Goal: Task Accomplishment & Management: Complete application form

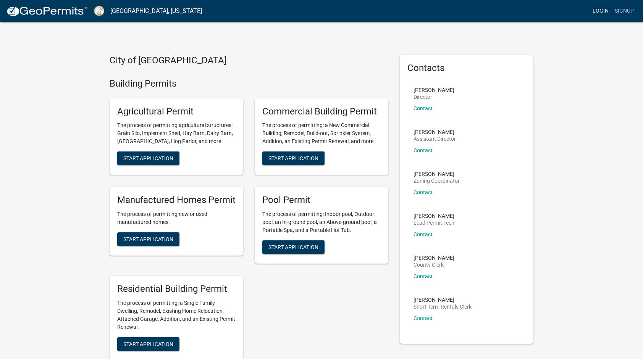
click at [605, 11] on link "Login" at bounding box center [600, 11] width 22 height 15
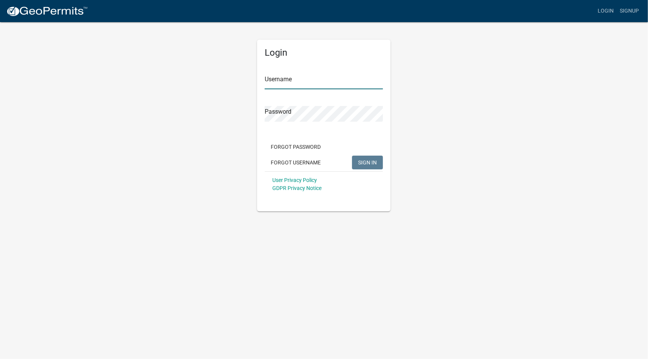
type input "[EMAIL_ADDRESS][DOMAIN_NAME]"
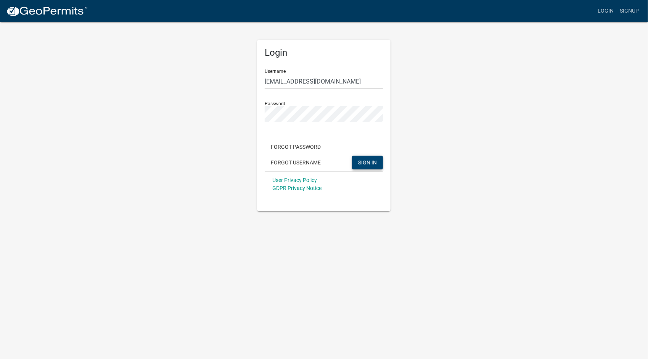
click at [371, 160] on span "SIGN IN" at bounding box center [367, 162] width 19 height 6
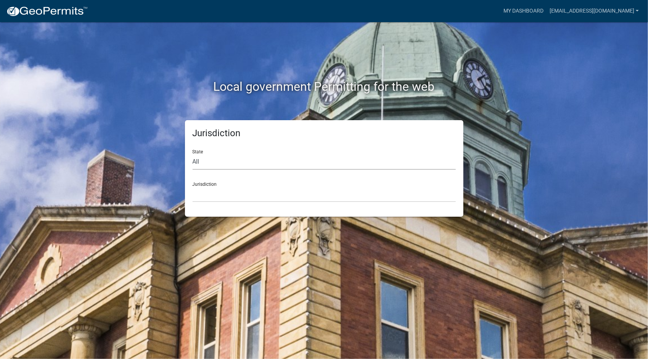
click at [200, 163] on select "All [US_STATE] [US_STATE] [US_STATE] [US_STATE] [US_STATE] [US_STATE] [US_STATE…" at bounding box center [324, 162] width 263 height 16
select select "[US_STATE]"
click at [193, 154] on select "All [US_STATE] [US_STATE] [US_STATE] [US_STATE] [US_STATE] [US_STATE] [US_STATE…" at bounding box center [324, 162] width 263 height 16
click at [231, 185] on div "Jurisdiction [GEOGRAPHIC_DATA], [US_STATE][PERSON_NAME][GEOGRAPHIC_DATA], [US_S…" at bounding box center [324, 189] width 263 height 26
click at [209, 181] on div "Jurisdiction [GEOGRAPHIC_DATA], [US_STATE][PERSON_NAME][GEOGRAPHIC_DATA], [US_S…" at bounding box center [324, 189] width 263 height 26
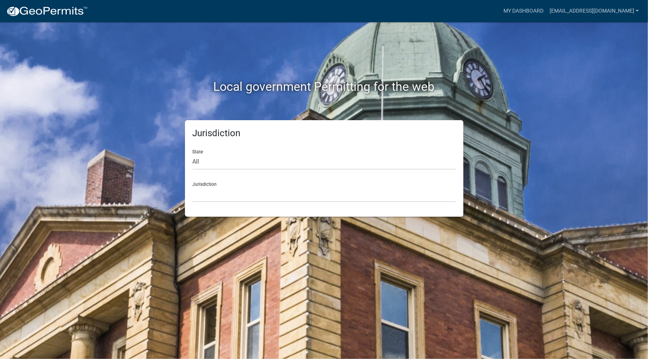
click at [522, 84] on h2 "Local government Permitting for the web" at bounding box center [325, 86] width 424 height 15
drag, startPoint x: 208, startPoint y: 186, endPoint x: 211, endPoint y: 201, distance: 15.7
click at [208, 186] on div "Jurisdiction [GEOGRAPHIC_DATA], [US_STATE][PERSON_NAME][GEOGRAPHIC_DATA], [US_S…" at bounding box center [324, 189] width 263 height 26
click at [216, 197] on select "[GEOGRAPHIC_DATA], [US_STATE][PERSON_NAME][GEOGRAPHIC_DATA], [US_STATE][PERSON_…" at bounding box center [324, 195] width 263 height 16
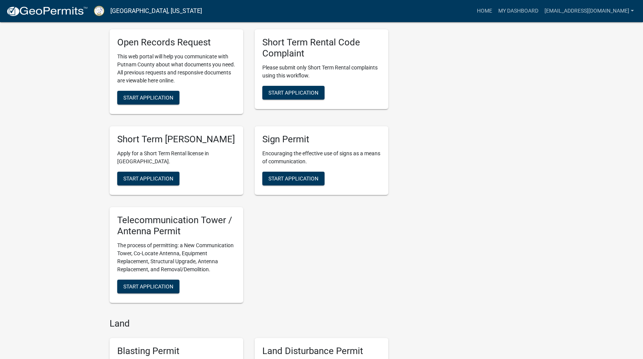
scroll to position [789, 0]
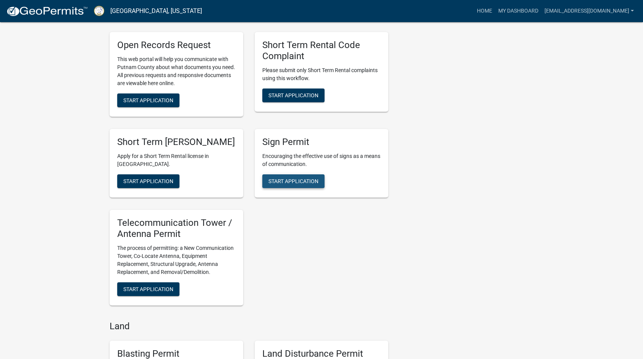
click at [305, 181] on span "Start Application" at bounding box center [293, 181] width 50 height 6
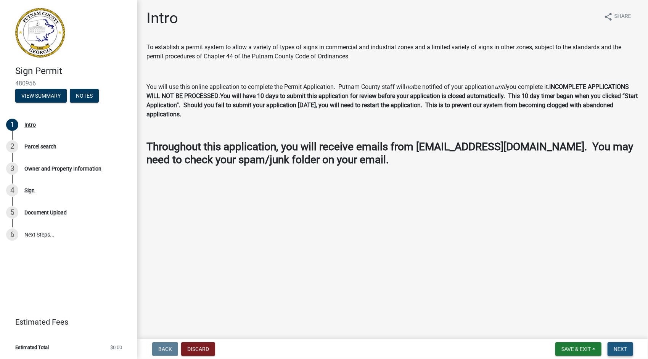
click at [623, 348] on span "Next" at bounding box center [620, 349] width 13 height 6
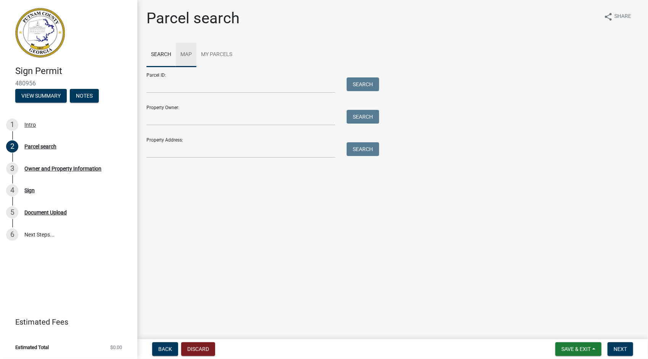
click at [193, 53] on link "Map" at bounding box center [186, 55] width 21 height 24
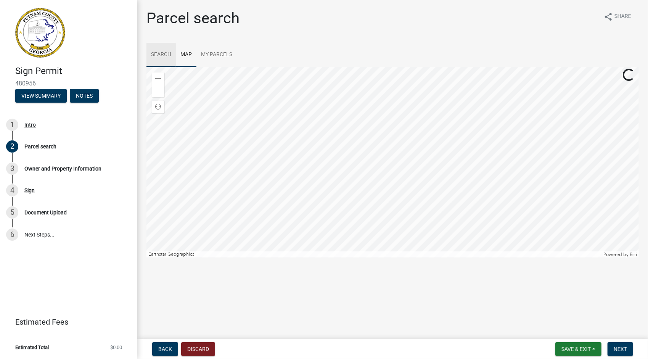
click at [158, 52] on link "Search" at bounding box center [161, 55] width 29 height 24
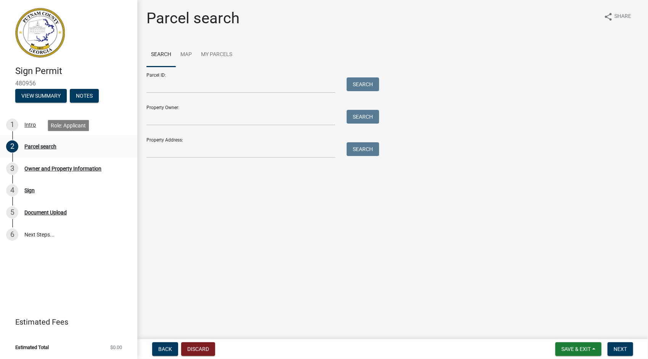
click at [32, 146] on div "Parcel search" at bounding box center [40, 146] width 32 height 5
click at [220, 84] on input "Parcel ID:" at bounding box center [241, 85] width 189 height 16
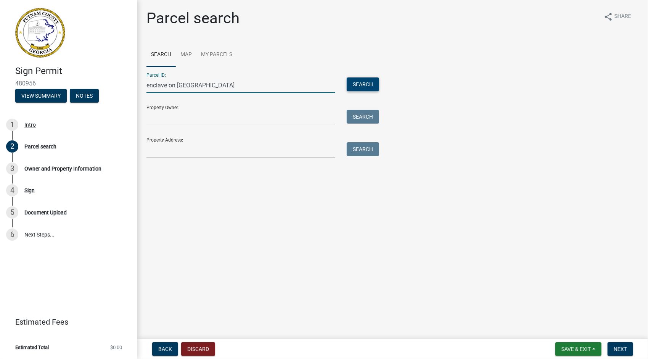
type input "enclave on [GEOGRAPHIC_DATA]"
click at [363, 82] on button "Search" at bounding box center [363, 84] width 32 height 14
drag, startPoint x: 229, startPoint y: 84, endPoint x: 144, endPoint y: 87, distance: 85.6
click at [144, 87] on div "enclave on [GEOGRAPHIC_DATA]" at bounding box center [241, 85] width 200 height 16
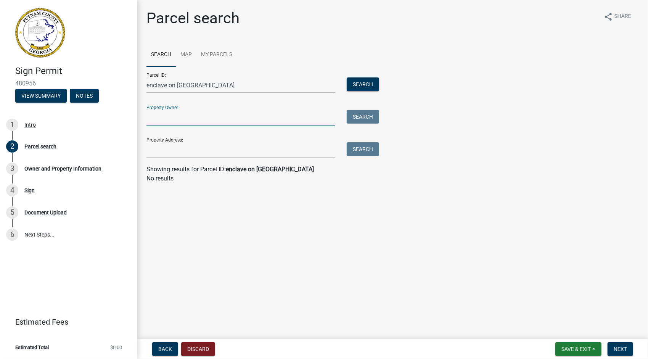
click at [185, 115] on input "Property Owner:" at bounding box center [241, 118] width 189 height 16
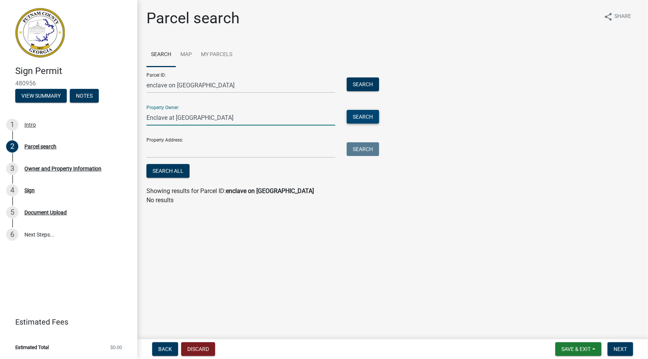
type input "Enclave at [GEOGRAPHIC_DATA]"
click at [363, 116] on button "Search" at bounding box center [363, 117] width 32 height 14
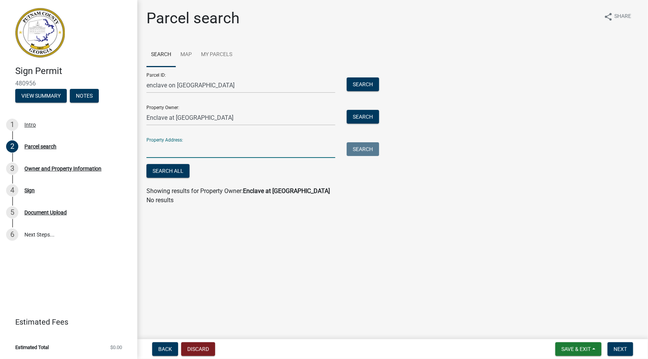
click at [192, 147] on input "Property Address:" at bounding box center [241, 150] width 189 height 16
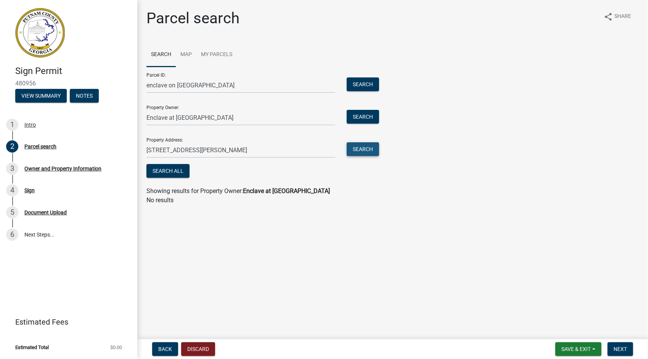
click at [361, 148] on button "Search" at bounding box center [363, 149] width 32 height 14
click at [254, 148] on input "[STREET_ADDRESS][PERSON_NAME]" at bounding box center [241, 150] width 189 height 16
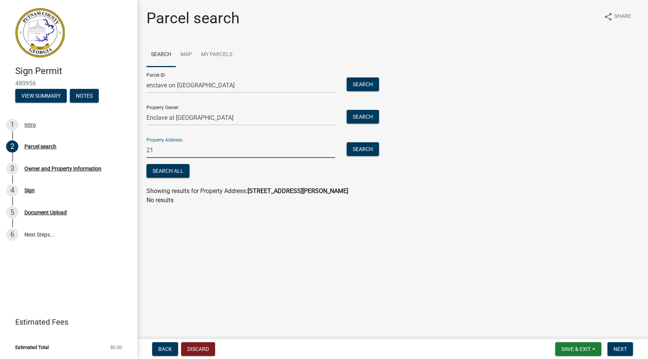
type input "2"
type input "[PERSON_NAME][GEOGRAPHIC_DATA]"
click at [372, 150] on button "Search" at bounding box center [363, 149] width 32 height 14
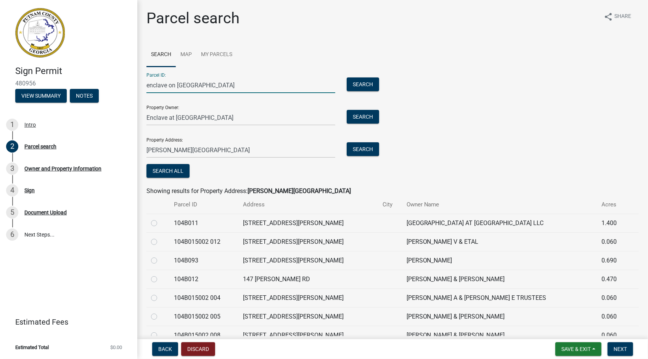
drag, startPoint x: 223, startPoint y: 87, endPoint x: 129, endPoint y: 85, distance: 93.9
click at [129, 85] on div "Sign Permit 480956 View Summary Notes 1 Intro 2 Parcel search 3 Owner and Prope…" at bounding box center [324, 179] width 648 height 359
type input "0038"
click at [364, 81] on button "Search" at bounding box center [363, 84] width 32 height 14
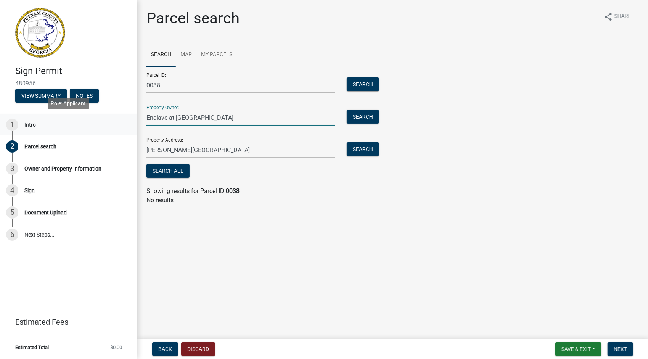
drag, startPoint x: 226, startPoint y: 117, endPoint x: 136, endPoint y: 116, distance: 89.7
click at [135, 117] on div "Sign Permit 480956 View Summary Notes 1 Intro 2 Parcel search 3 Owner and Prope…" at bounding box center [324, 179] width 648 height 359
type input "Enclave at [GEOGRAPHIC_DATA]"
click at [368, 116] on button "Search" at bounding box center [363, 117] width 32 height 14
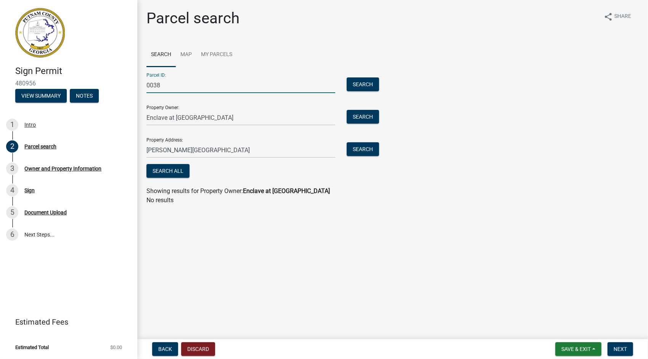
drag, startPoint x: 184, startPoint y: 85, endPoint x: 121, endPoint y: 83, distance: 63.8
click at [121, 83] on div "Sign Permit 480956 View Summary Notes 1 Intro 2 Parcel search 3 Owner and Prope…" at bounding box center [324, 179] width 648 height 359
type input "9733494570"
click at [362, 85] on button "Search" at bounding box center [363, 84] width 32 height 14
drag, startPoint x: 185, startPoint y: 84, endPoint x: 140, endPoint y: 86, distance: 45.1
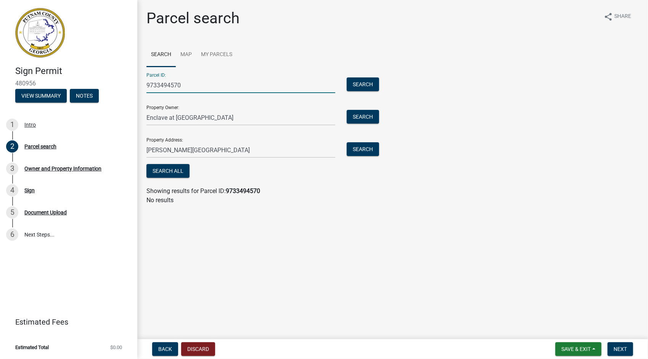
click at [140, 86] on div "Parcel search share Share Search Map My Parcels Parcel ID: 9733494570 Search Pr…" at bounding box center [392, 110] width 511 height 203
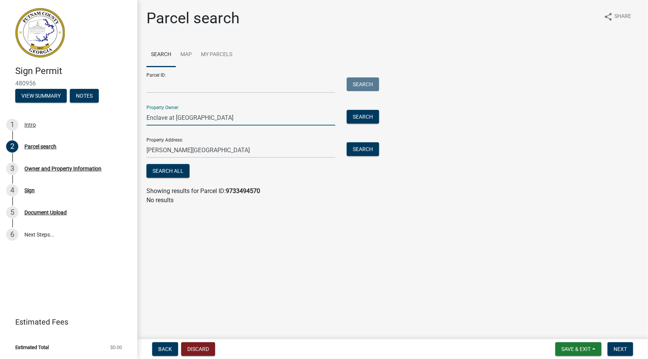
drag, startPoint x: 229, startPoint y: 122, endPoint x: 236, endPoint y: 119, distance: 7.9
click at [139, 117] on div "Parcel search share Share Search Map My Parcels Parcel ID: Search Property Owne…" at bounding box center [392, 110] width 511 height 203
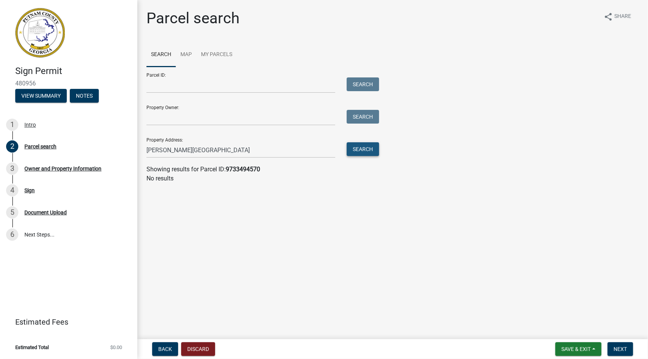
click at [366, 149] on button "Search" at bounding box center [363, 149] width 32 height 14
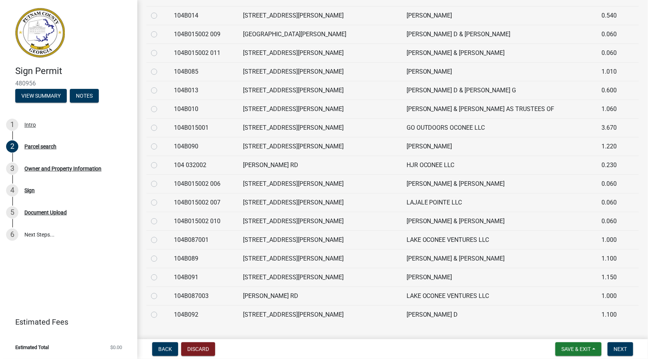
scroll to position [368, 0]
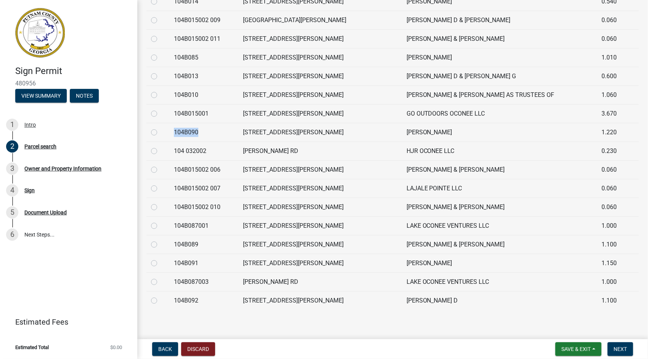
drag, startPoint x: 178, startPoint y: 131, endPoint x: 202, endPoint y: 130, distance: 24.1
click at [202, 130] on td "104B090" at bounding box center [203, 132] width 69 height 19
drag, startPoint x: 202, startPoint y: 130, endPoint x: 177, endPoint y: 169, distance: 46.5
click at [177, 169] on td "104B015002 006" at bounding box center [203, 169] width 69 height 19
drag, startPoint x: 176, startPoint y: 166, endPoint x: 229, endPoint y: 171, distance: 52.9
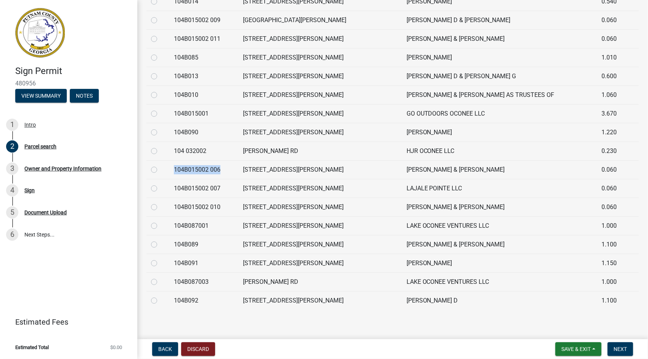
click at [229, 171] on td "104B015002 006" at bounding box center [203, 169] width 69 height 19
copy td "104B015002 006"
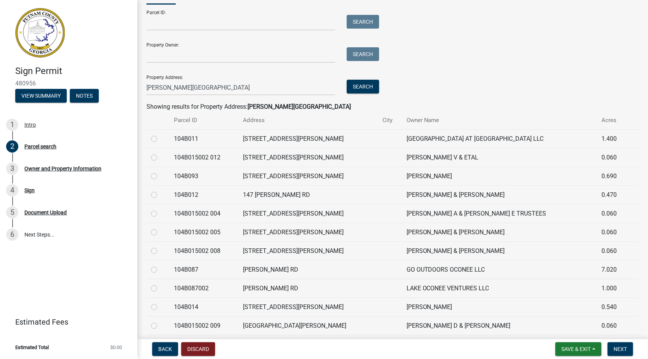
scroll to position [0, 0]
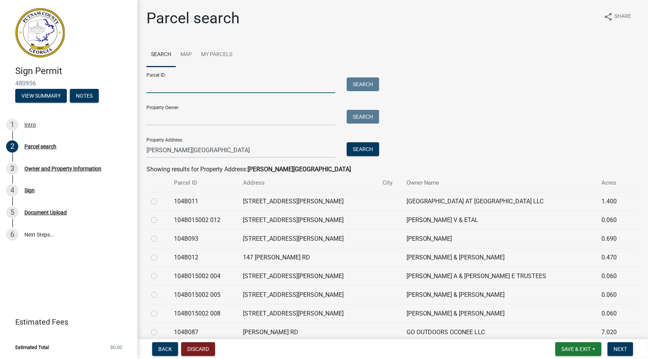
click at [175, 83] on input "Parcel ID:" at bounding box center [241, 85] width 189 height 16
paste input "104B015002 006"
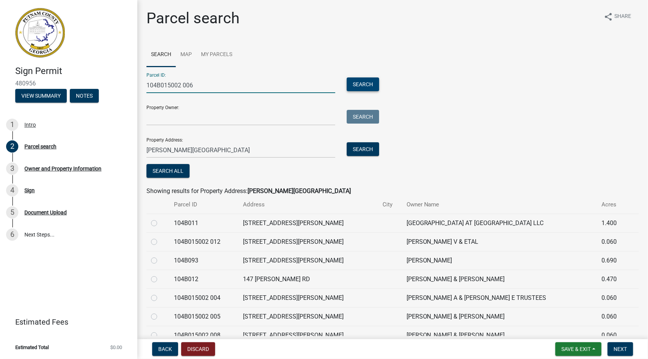
type input "104B015002 006"
click at [359, 82] on button "Search" at bounding box center [363, 84] width 32 height 14
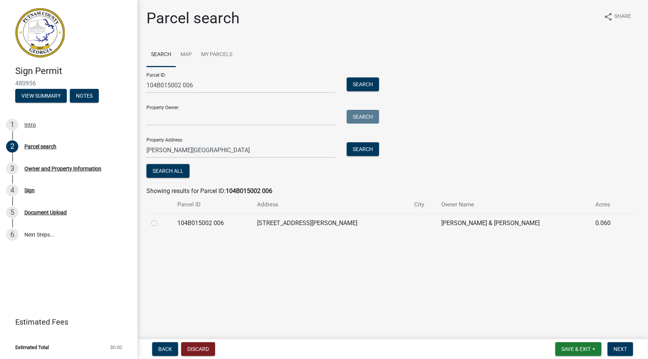
click at [157, 224] on div at bounding box center [159, 223] width 17 height 9
click at [160, 219] on label at bounding box center [160, 219] width 0 height 0
click at [160, 223] on 006 "radio" at bounding box center [162, 221] width 5 height 5
radio 006 "true"
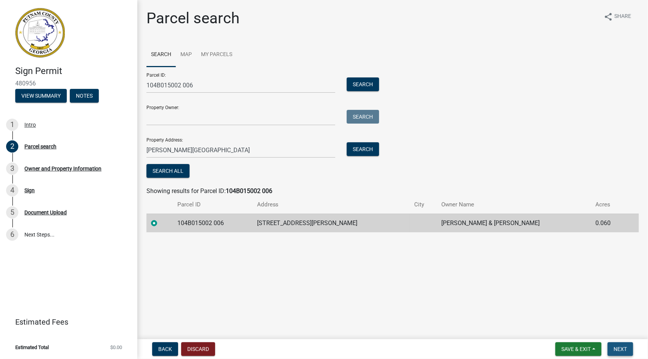
click at [621, 349] on span "Next" at bounding box center [620, 349] width 13 height 6
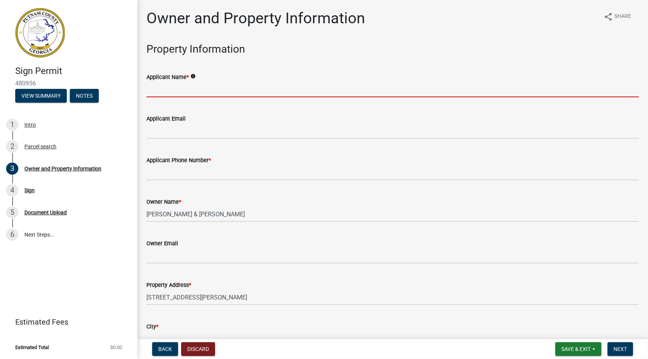
click at [170, 90] on input "Applicant Name *" at bounding box center [393, 90] width 493 height 16
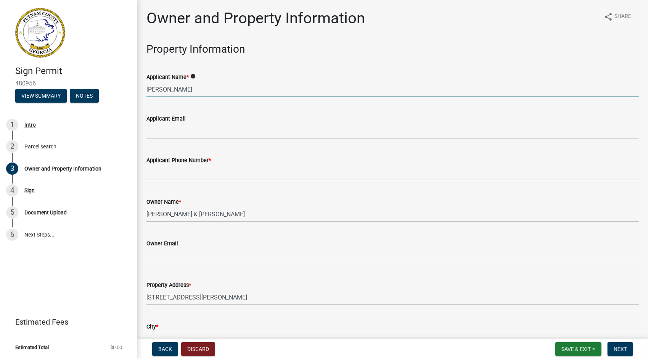
type input "[PERSON_NAME]"
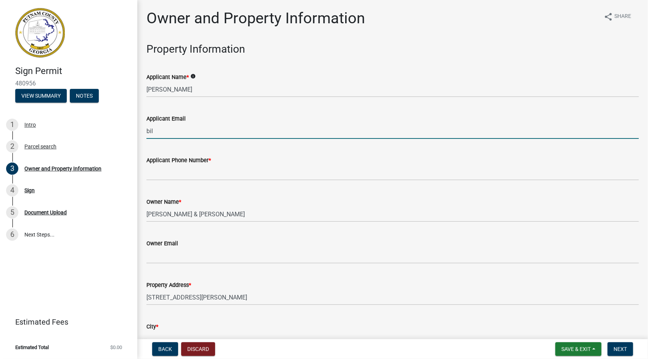
type input "[EMAIL_ADDRESS][DOMAIN_NAME]"
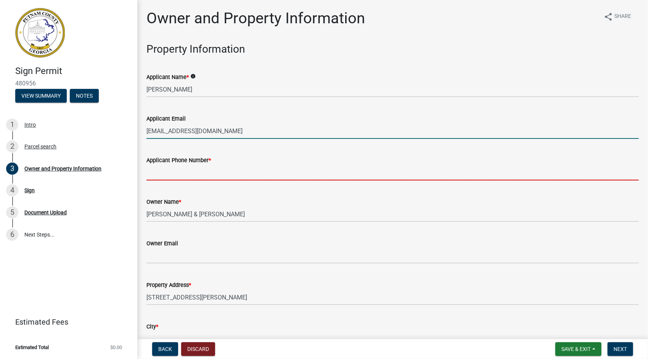
type input "6782323920"
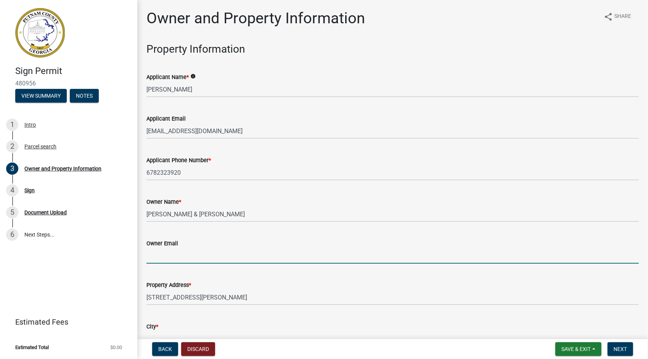
click at [199, 253] on input "Owner Email" at bounding box center [393, 256] width 493 height 16
type input "[EMAIL_ADDRESS][DOMAIN_NAME]"
type input "Eatonton"
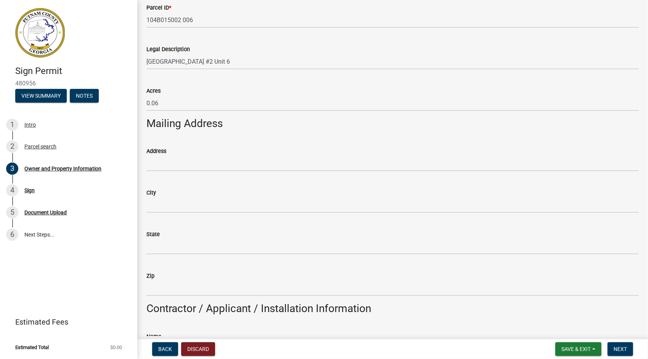
scroll to position [412, 0]
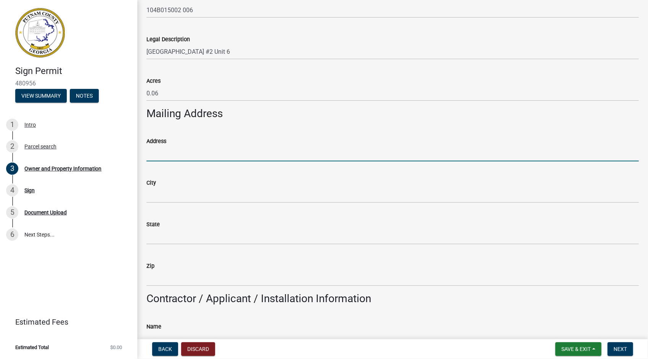
click at [196, 158] on input "Address" at bounding box center [393, 154] width 493 height 16
type input "[STREET_ADDRESS][PERSON_NAME]"
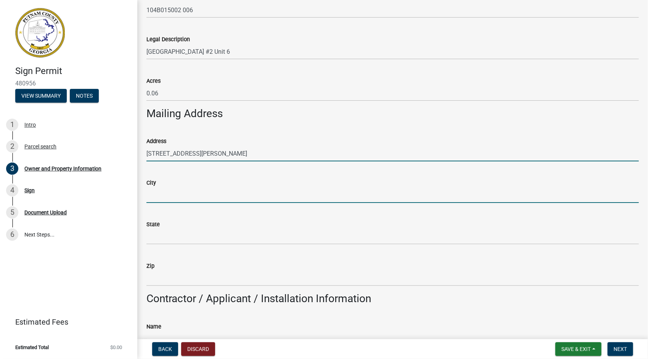
type input "Eatonton"
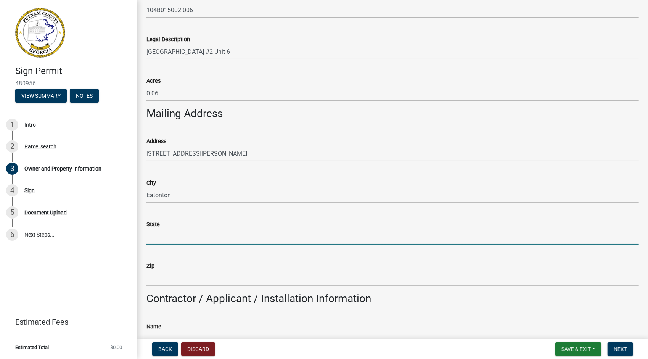
type input "GA"
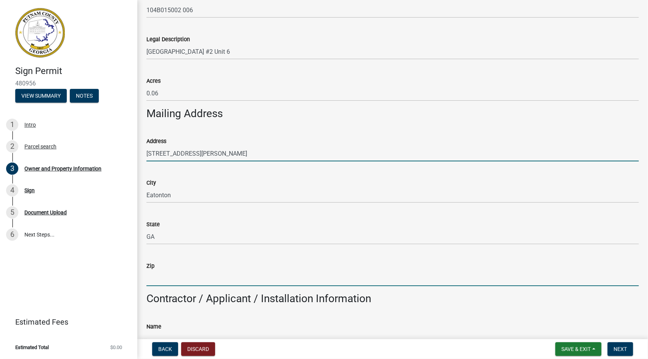
type input "31024"
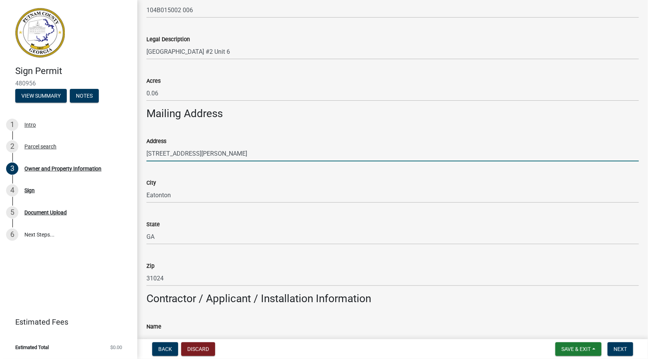
type input "[PERSON_NAME]"
type input "6782323920"
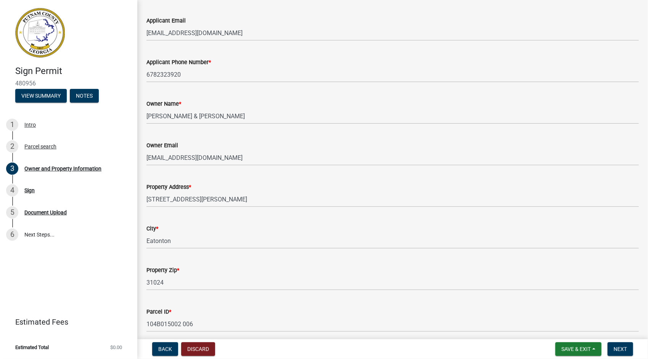
scroll to position [0, 0]
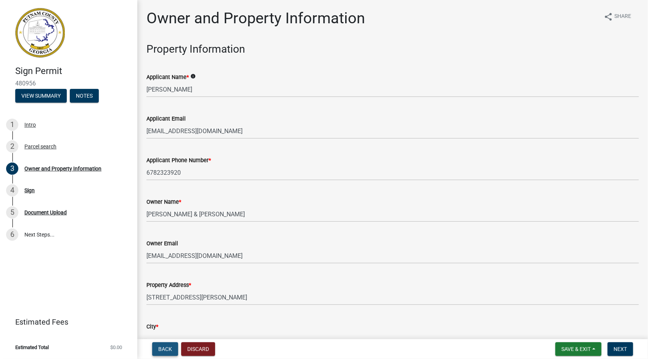
click at [166, 348] on span "Back" at bounding box center [165, 349] width 14 height 6
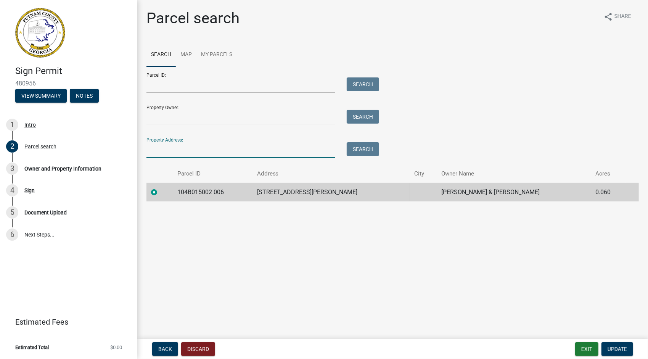
click at [224, 148] on input "Property Address:" at bounding box center [241, 150] width 189 height 16
type input "[PERSON_NAME][GEOGRAPHIC_DATA]"
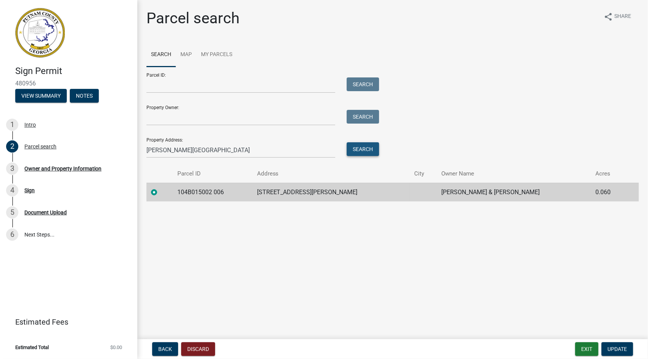
click at [369, 148] on button "Search" at bounding box center [363, 149] width 32 height 14
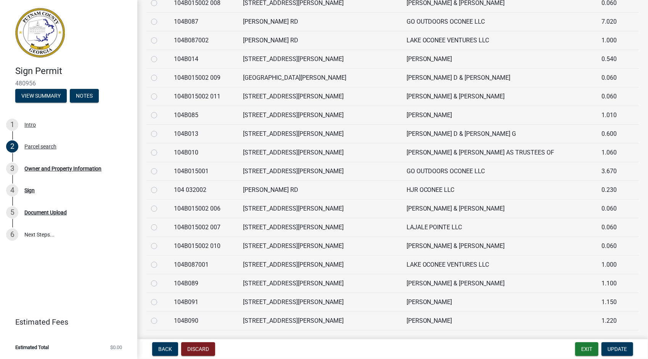
scroll to position [317, 0]
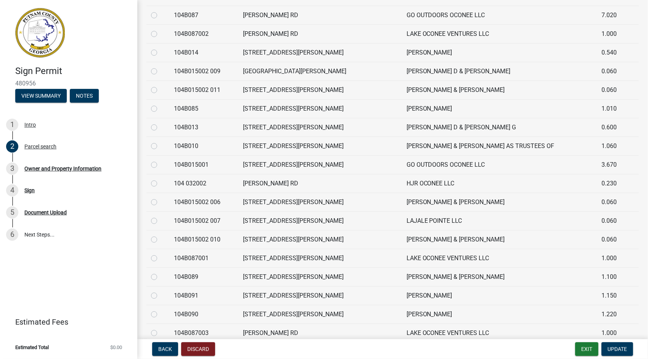
click at [160, 198] on label at bounding box center [160, 198] width 0 height 0
click at [160, 201] on 006 "radio" at bounding box center [162, 200] width 5 height 5
radio 006 "true"
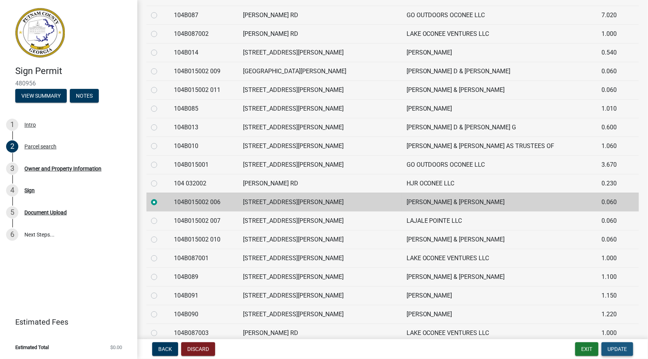
click at [618, 350] on span "Update" at bounding box center [617, 349] width 19 height 6
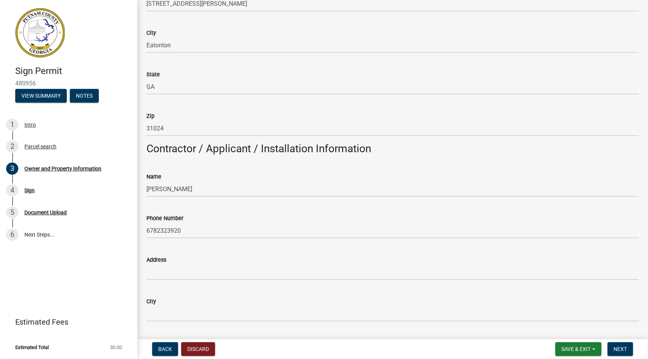
scroll to position [566, 0]
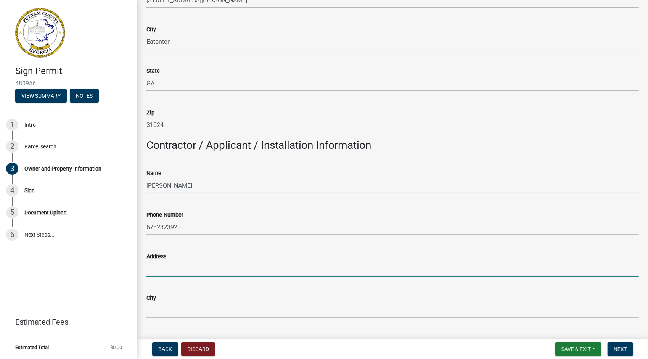
click at [207, 268] on input "Address" at bounding box center [393, 269] width 493 height 16
type input "[STREET_ADDRESS][PERSON_NAME]"
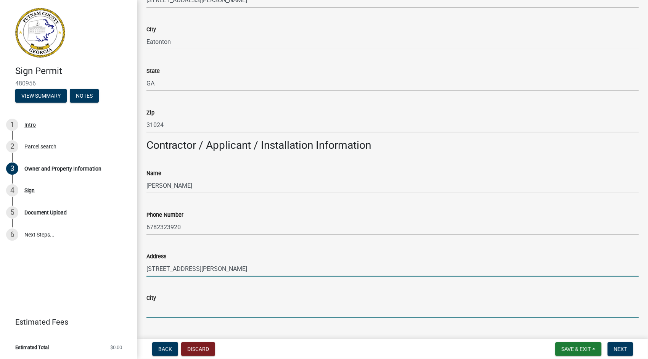
type input "Eatonton"
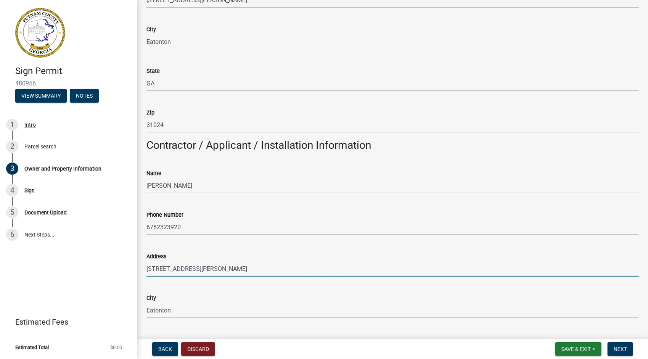
type input "GA"
type input "31024"
type input "[EMAIL_ADDRESS][DOMAIN_NAME]"
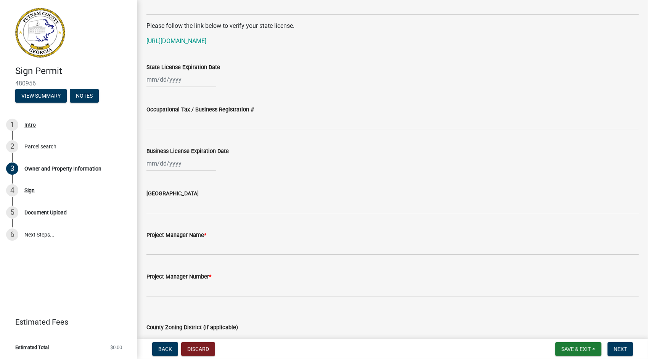
scroll to position [1043, 0]
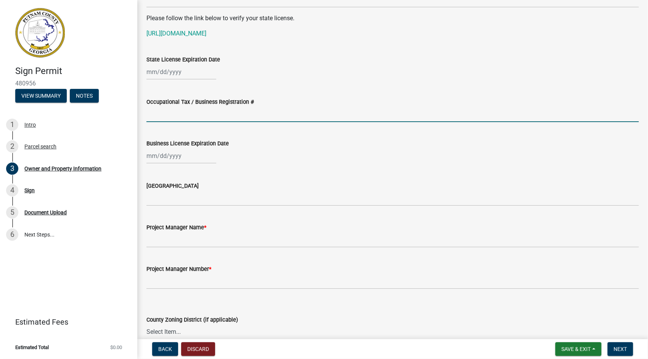
click at [216, 116] on input "Occupational Tax / Business Registration #" at bounding box center [393, 114] width 493 height 16
click at [217, 115] on input "Occupational Tax / Business Registration #" at bounding box center [393, 114] width 493 height 16
drag, startPoint x: 473, startPoint y: 95, endPoint x: 485, endPoint y: 65, distance: 32.0
click at [475, 90] on div "Occupational Tax / Business Registration #" at bounding box center [393, 104] width 493 height 35
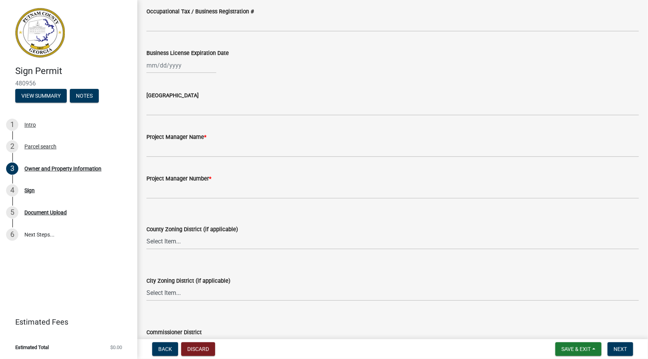
scroll to position [1132, 0]
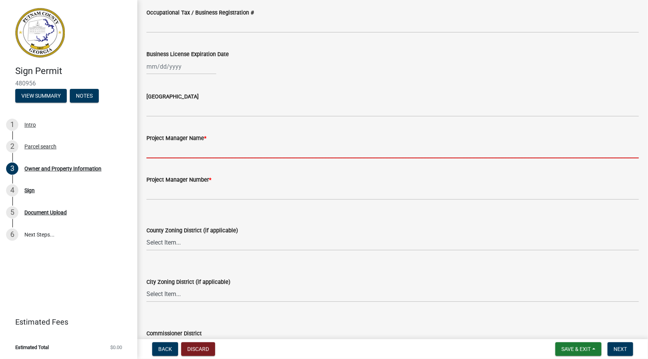
click at [251, 149] on input "Project Manager Name *" at bounding box center [393, 151] width 493 height 16
type input "B"
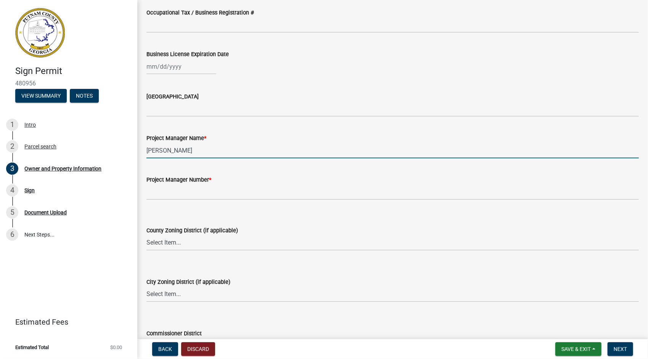
type input "[PERSON_NAME]"
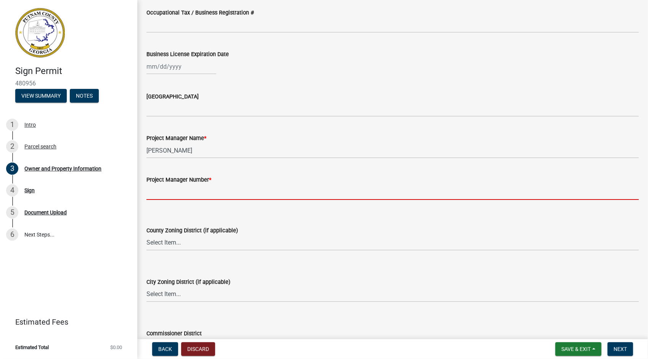
click at [232, 192] on input "Project Manager Number *" at bounding box center [393, 192] width 493 height 16
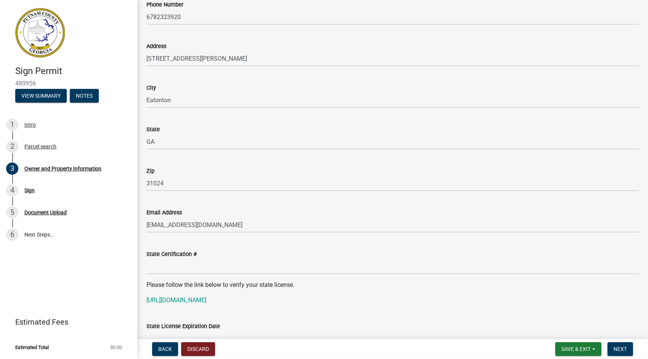
scroll to position [727, 0]
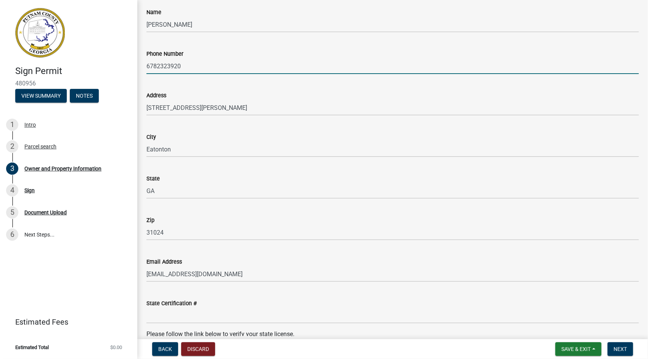
drag, startPoint x: 184, startPoint y: 65, endPoint x: 127, endPoint y: 66, distance: 56.1
click at [127, 66] on div "Sign Permit 480956 View Summary Notes 1 Intro 2 Parcel search 3 Owner and Prope…" at bounding box center [324, 179] width 648 height 359
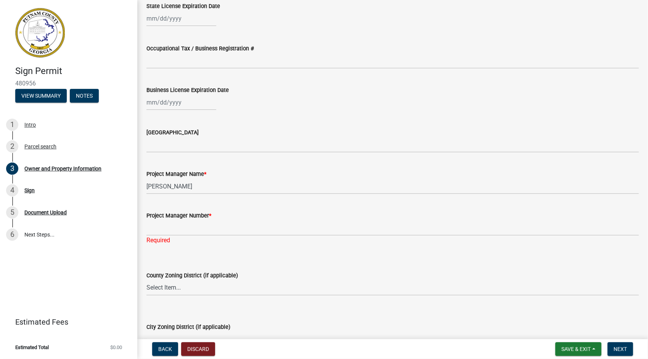
scroll to position [1097, 0]
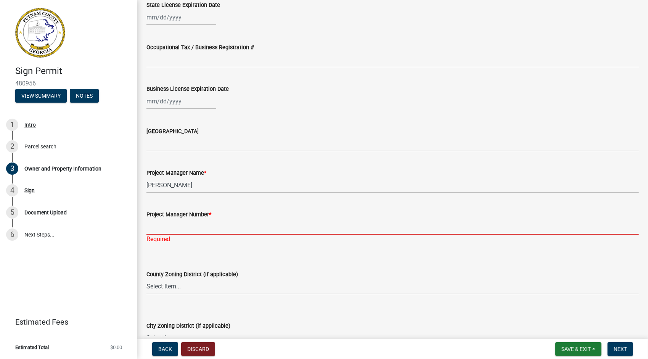
click at [206, 227] on input "Project Manager Number *" at bounding box center [393, 227] width 493 height 16
paste input "6782323920"
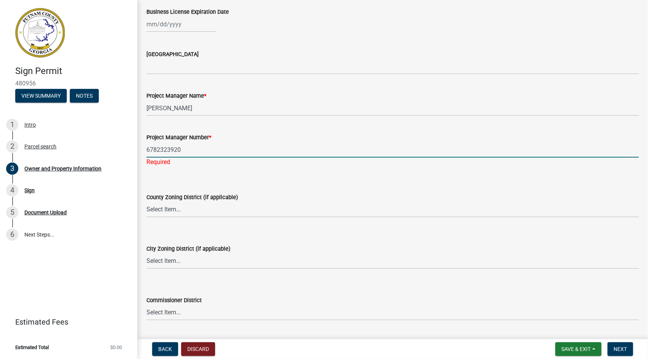
scroll to position [1176, 0]
type input "6782323920"
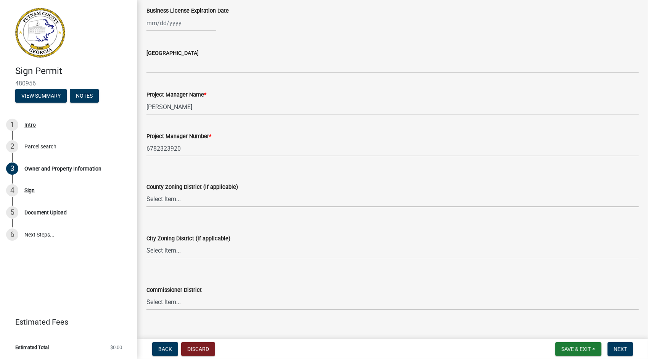
click at [502, 207] on wm-data-entity-input "County Zoning District (if applicable) Select Item... AG-1 R-1R R-1 R-2 MHP RM-…" at bounding box center [393, 189] width 493 height 52
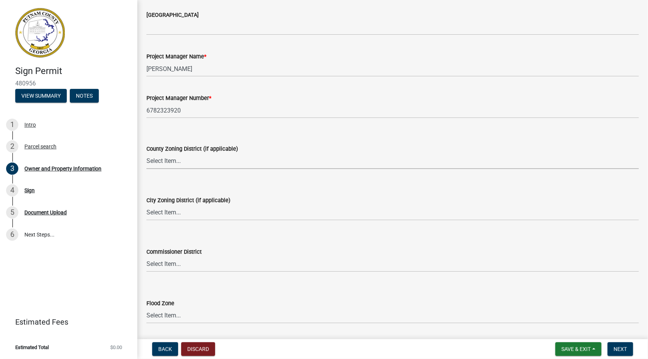
scroll to position [1237, 0]
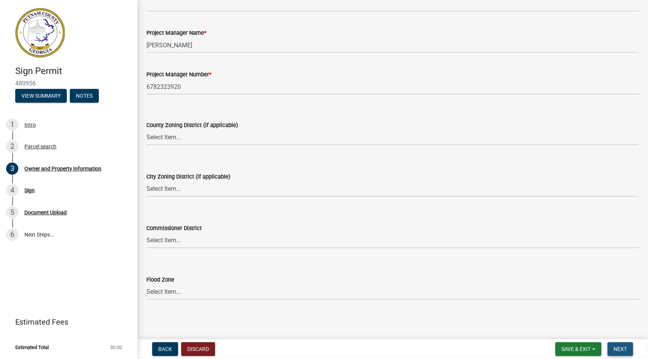
click at [625, 349] on span "Next" at bounding box center [620, 349] width 13 height 6
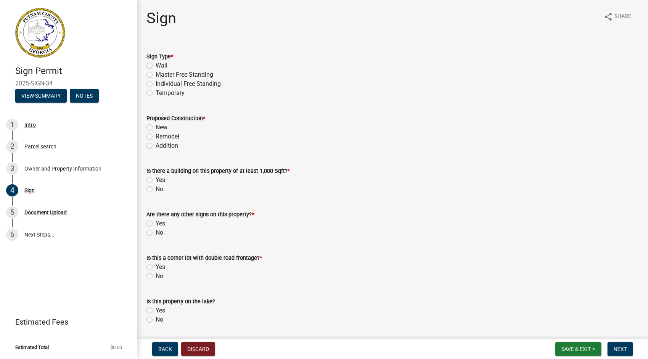
click at [156, 66] on label "Wall" at bounding box center [162, 65] width 12 height 9
click at [156, 66] on input "Wall" at bounding box center [158, 63] width 5 height 5
radio input "true"
click at [156, 127] on label "New" at bounding box center [162, 127] width 12 height 9
click at [156, 127] on input "New" at bounding box center [158, 125] width 5 height 5
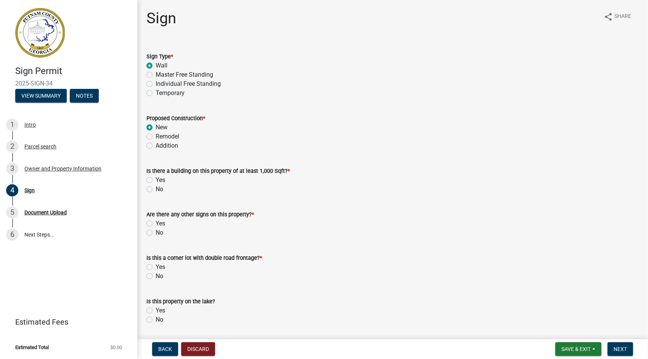
radio input "true"
click at [156, 180] on label "Yes" at bounding box center [161, 180] width 10 height 9
click at [156, 180] on input "Yes" at bounding box center [158, 178] width 5 height 5
radio input "true"
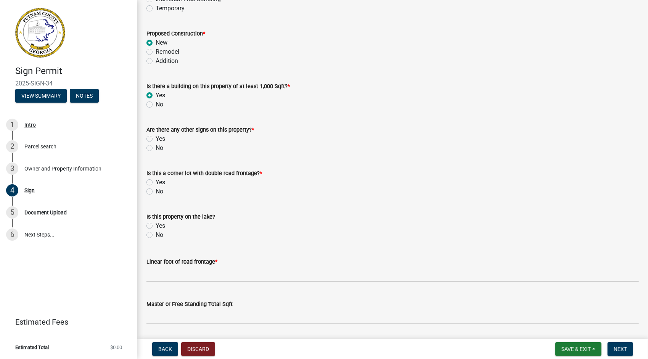
scroll to position [89, 0]
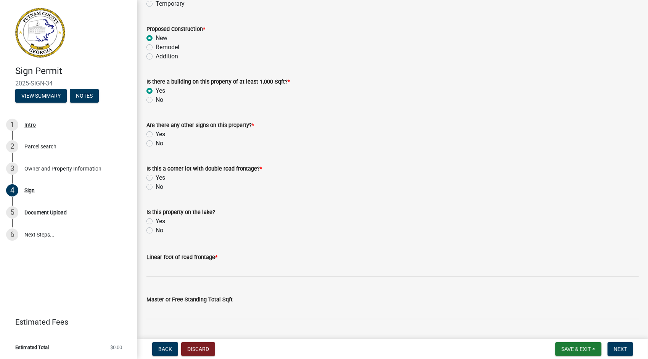
click at [156, 143] on label "No" at bounding box center [160, 143] width 8 height 9
click at [156, 143] on input "No" at bounding box center [158, 141] width 5 height 5
radio input "true"
click at [156, 186] on label "No" at bounding box center [160, 186] width 8 height 9
click at [156, 186] on input "No" at bounding box center [158, 184] width 5 height 5
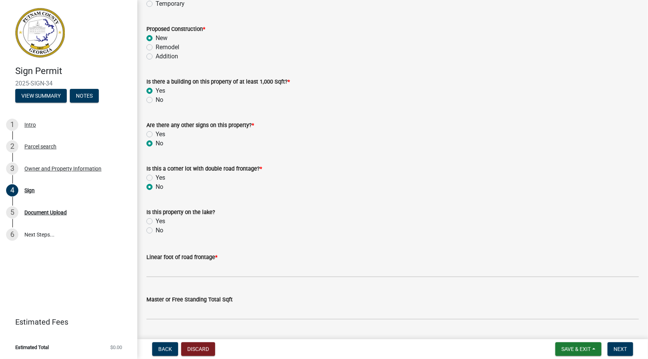
radio input "true"
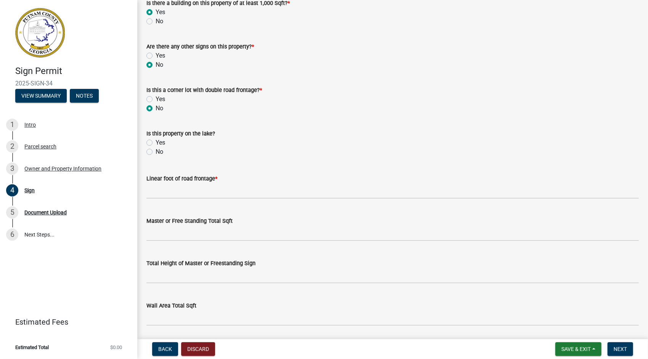
scroll to position [183, 0]
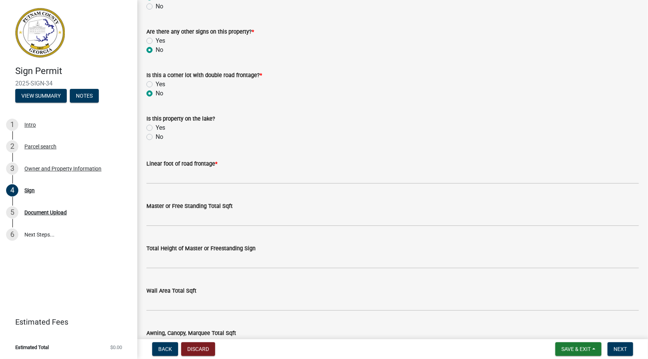
click at [156, 129] on label "Yes" at bounding box center [161, 127] width 10 height 9
click at [156, 128] on input "Yes" at bounding box center [158, 125] width 5 height 5
radio input "true"
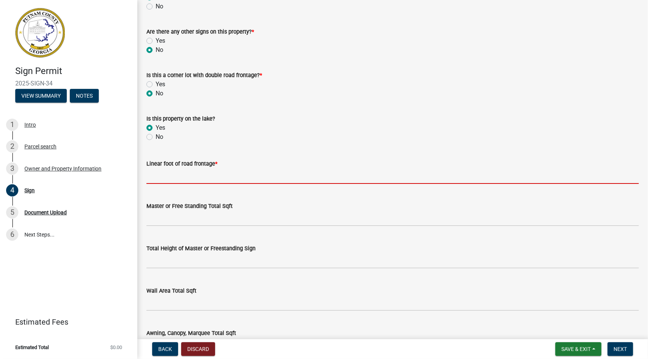
click at [215, 179] on input "text" at bounding box center [393, 176] width 493 height 16
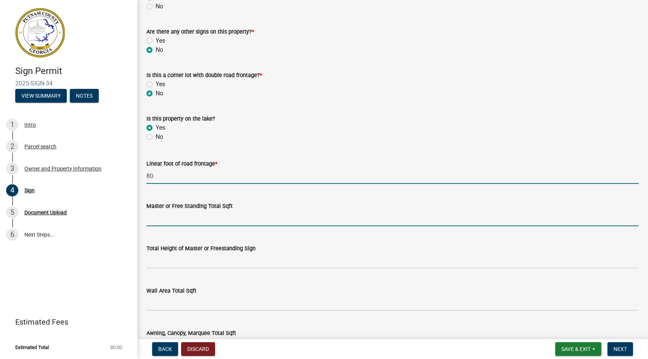
click at [174, 177] on input "80" at bounding box center [393, 176] width 493 height 16
type input "80"
click at [244, 218] on input "text" at bounding box center [393, 219] width 493 height 16
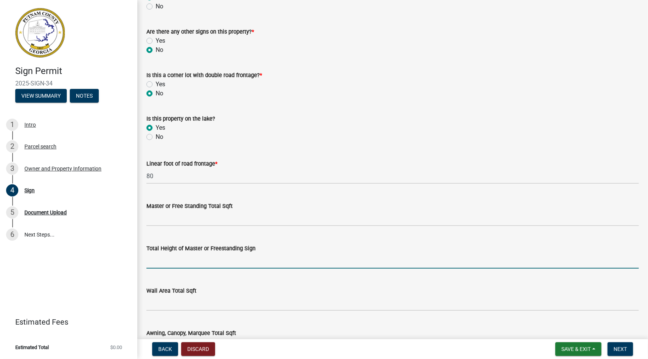
click at [247, 261] on input "text" at bounding box center [393, 261] width 493 height 16
click at [230, 293] on div "Wall Area Total Sqft" at bounding box center [393, 290] width 493 height 9
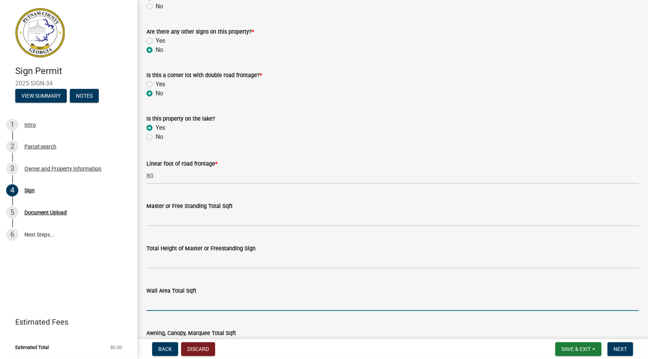
click at [191, 303] on input "text" at bounding box center [393, 303] width 493 height 16
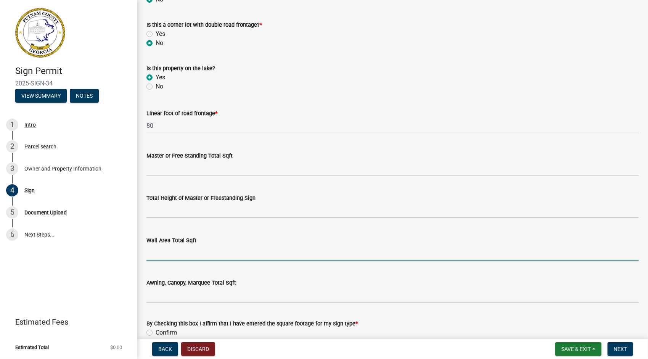
scroll to position [261, 0]
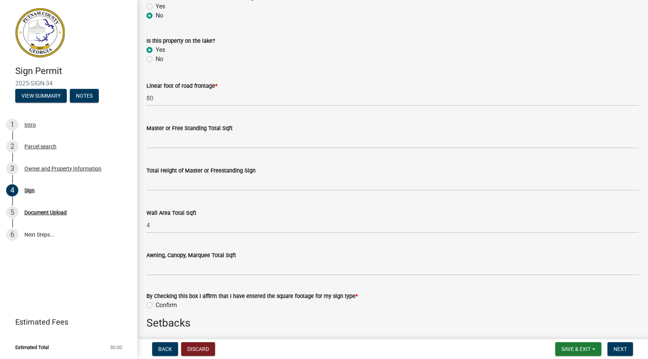
click at [572, 108] on wm-data-entity-input "Linear foot of road frontage * 80" at bounding box center [393, 92] width 493 height 42
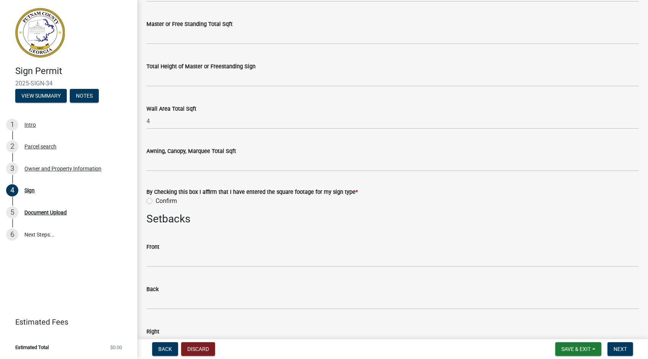
scroll to position [342, 0]
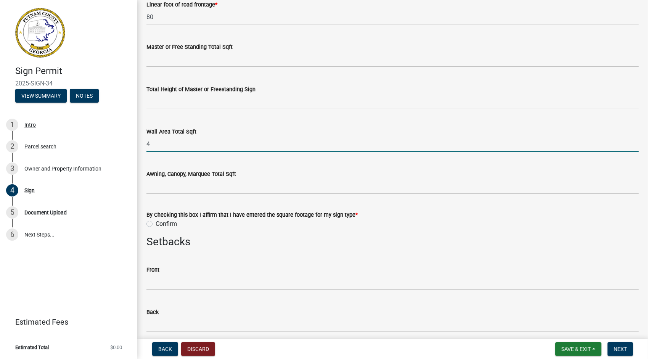
click at [170, 140] on input "4" at bounding box center [393, 144] width 493 height 16
click at [146, 145] on div "Wall Area Total Sqft 4" at bounding box center [393, 133] width 504 height 35
click at [148, 144] on input "4" at bounding box center [393, 144] width 493 height 16
click at [232, 137] on input "Two 4 square feet" at bounding box center [393, 144] width 493 height 16
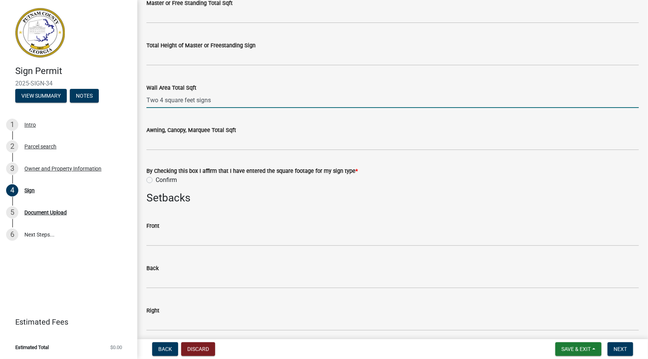
scroll to position [366, 0]
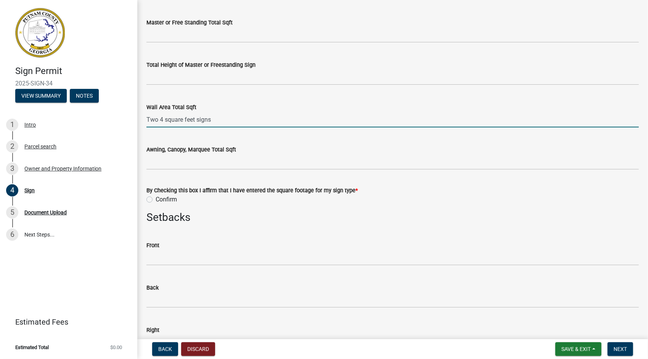
type input "4"
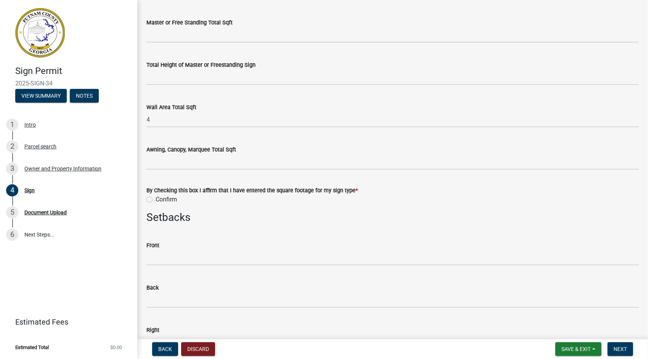
click at [156, 198] on label "Confirm" at bounding box center [166, 199] width 21 height 9
click at [156, 198] on input "Confirm" at bounding box center [158, 197] width 5 height 5
radio input "true"
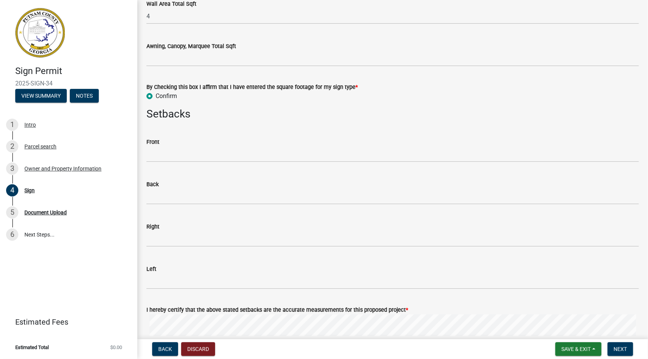
scroll to position [473, 0]
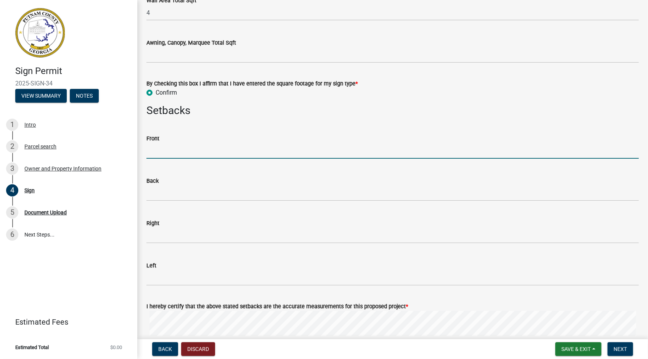
click at [174, 147] on input "text" at bounding box center [393, 151] width 493 height 16
type input "2"
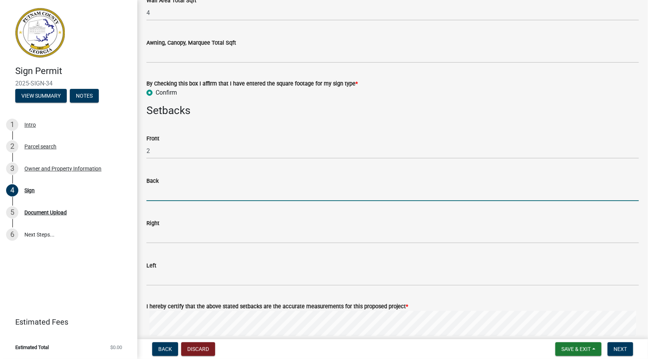
click at [176, 195] on input "text" at bounding box center [393, 193] width 493 height 16
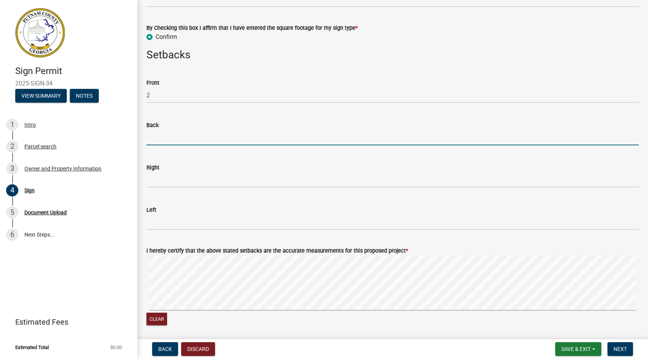
scroll to position [524, 0]
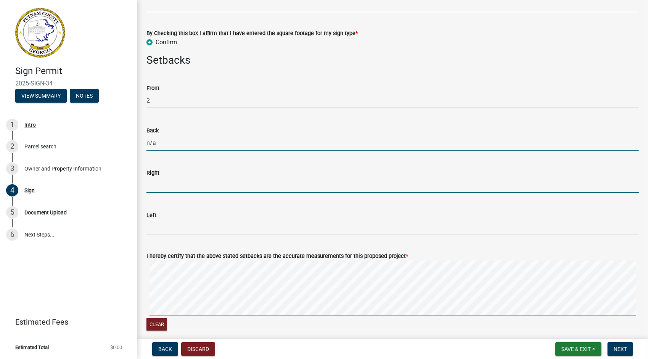
type input "0"
click at [156, 144] on input "0" at bounding box center [393, 143] width 493 height 16
type input "567"
click at [167, 179] on input "text" at bounding box center [393, 185] width 493 height 16
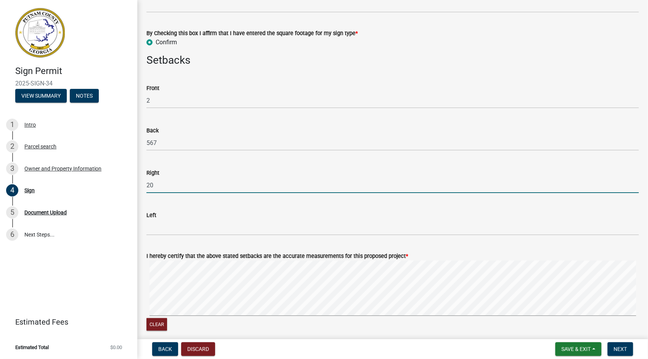
type input "20"
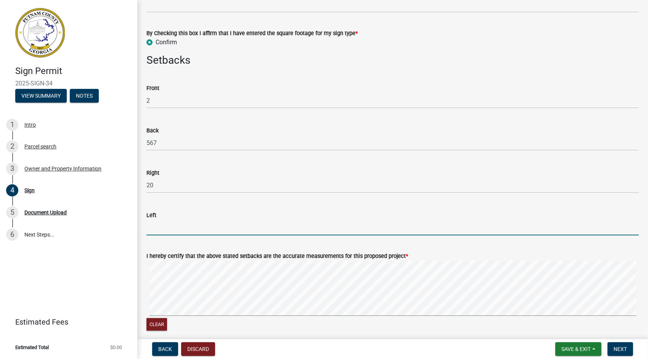
click at [166, 229] on input "text" at bounding box center [393, 228] width 493 height 16
type input "20"
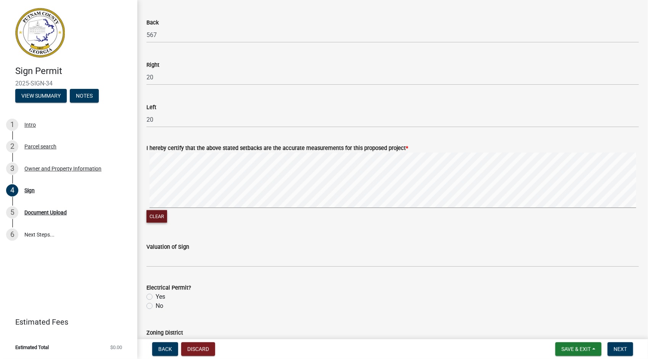
scroll to position [637, 0]
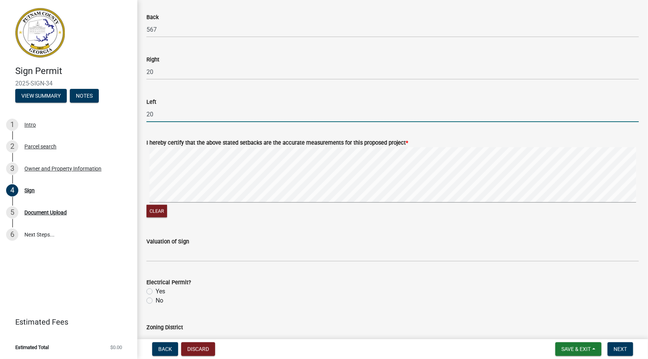
click at [156, 113] on input "20" at bounding box center [393, 114] width 493 height 16
type input "25"
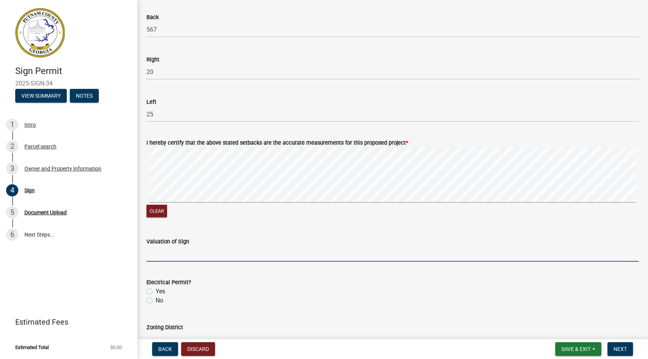
click at [231, 258] on input "text" at bounding box center [393, 254] width 493 height 16
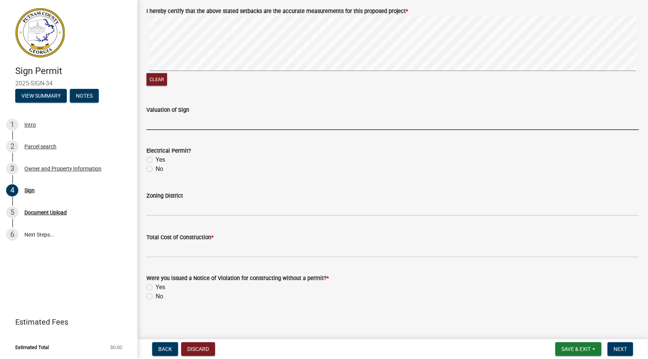
scroll to position [770, 0]
type input "600"
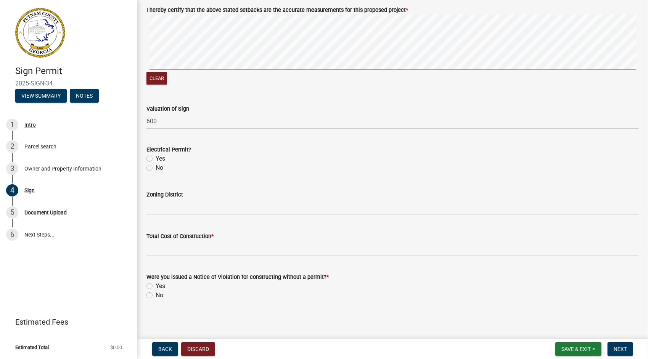
click at [156, 167] on label "No" at bounding box center [160, 167] width 8 height 9
click at [156, 167] on input "No" at bounding box center [158, 165] width 5 height 5
radio input "true"
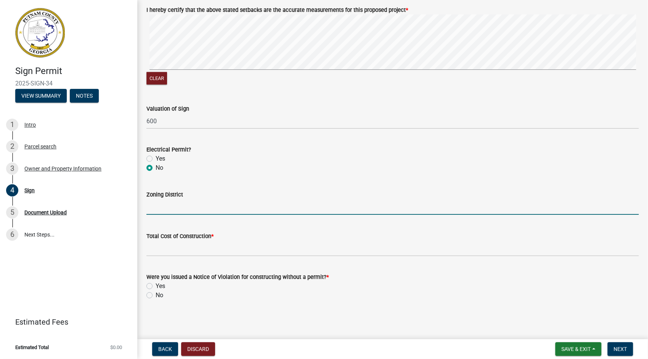
click at [200, 207] on input "Zoning District" at bounding box center [393, 207] width 493 height 16
click at [156, 294] on label "No" at bounding box center [160, 295] width 8 height 9
click at [156, 294] on input "No" at bounding box center [158, 293] width 5 height 5
radio input "true"
click at [172, 204] on input "Zoning District" at bounding box center [393, 207] width 493 height 16
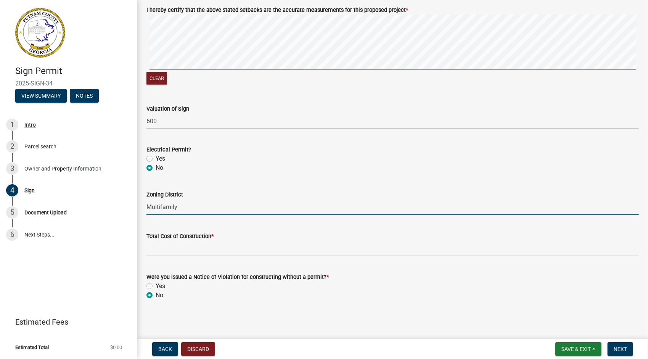
type input "Multifamily"
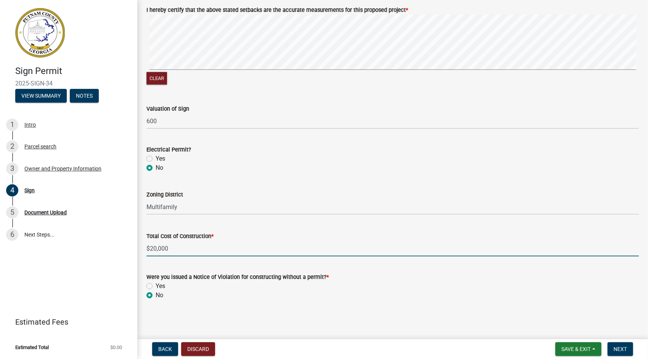
type input "20000"
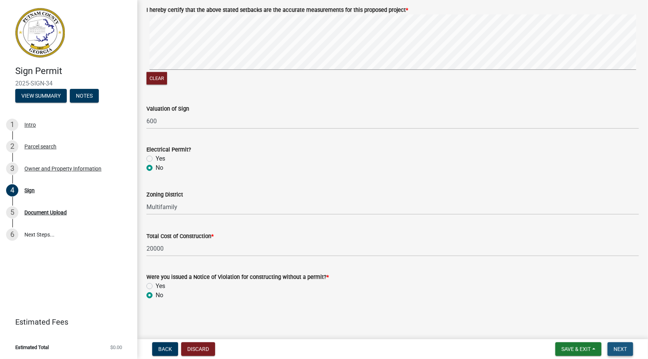
click at [624, 348] on span "Next" at bounding box center [620, 349] width 13 height 6
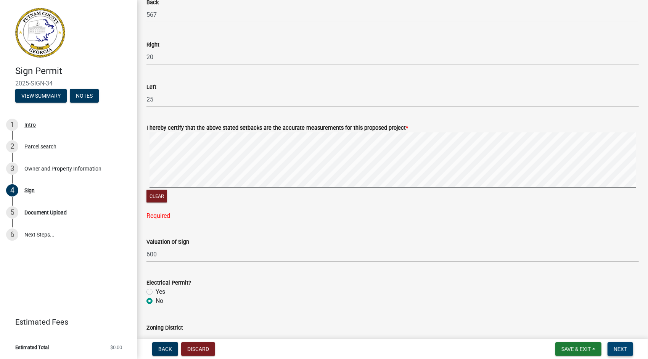
scroll to position [651, 0]
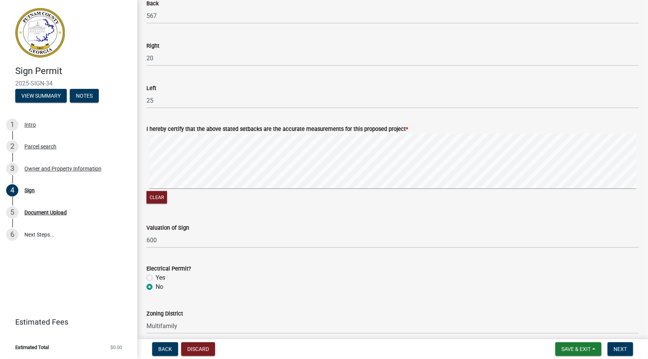
click at [412, 127] on div "I hereby certify that the above stated setbacks are the accurate measurements f…" at bounding box center [393, 128] width 493 height 9
click at [158, 197] on button "Clear" at bounding box center [157, 197] width 21 height 13
click at [160, 195] on button "Clear" at bounding box center [157, 197] width 21 height 13
click at [156, 198] on button "Clear" at bounding box center [157, 197] width 21 height 13
click at [161, 195] on button "Clear" at bounding box center [157, 197] width 21 height 13
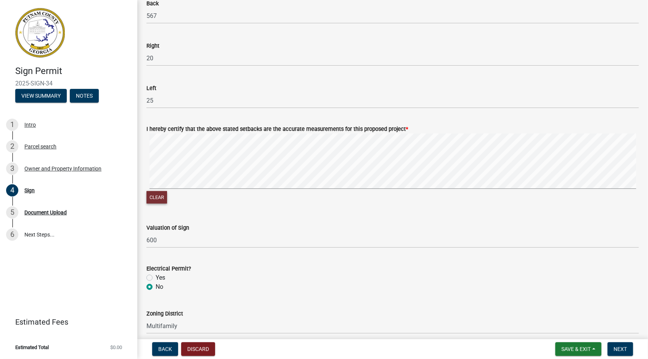
click at [157, 195] on button "Clear" at bounding box center [157, 197] width 21 height 13
click at [159, 194] on button "Clear" at bounding box center [157, 197] width 21 height 13
click at [621, 347] on span "Next" at bounding box center [620, 349] width 13 height 6
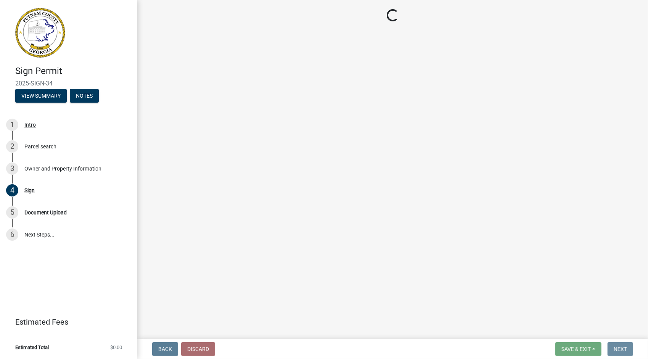
scroll to position [0, 0]
